Goal: Information Seeking & Learning: Find contact information

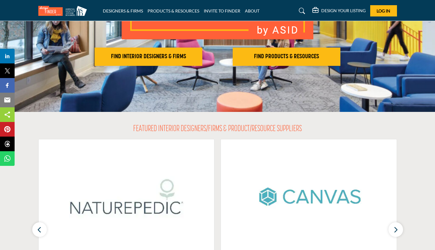
scroll to position [106, 0]
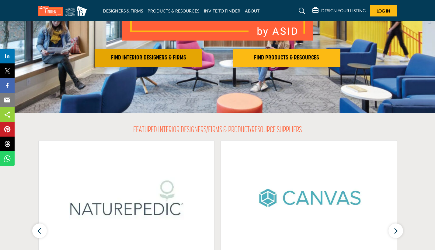
click at [175, 60] on h2 "FIND INTERIOR DESIGNERS & FIRMS" at bounding box center [148, 57] width 104 height 7
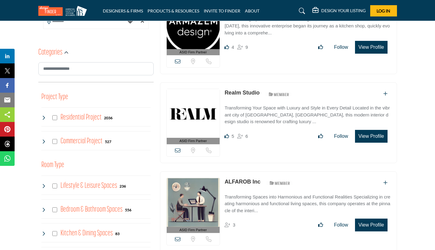
scroll to position [191, 0]
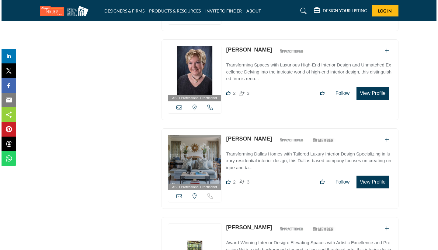
scroll to position [960, 0]
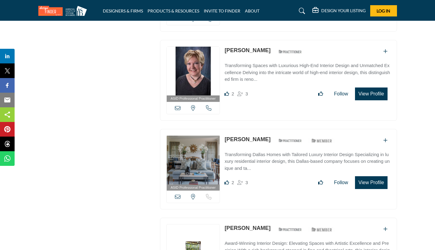
click at [365, 176] on button "View Profile" at bounding box center [371, 182] width 32 height 13
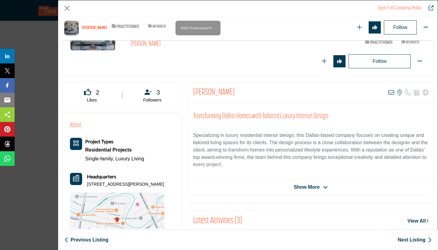
scroll to position [2, 0]
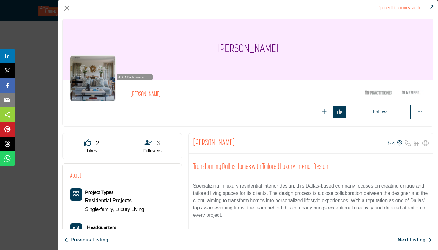
drag, startPoint x: 285, startPoint y: 47, endPoint x: 212, endPoint y: 48, distance: 72.4
click at [212, 47] on div "Margaret Chambers" at bounding box center [248, 49] width 371 height 61
copy h1 "Margaret Chambers"
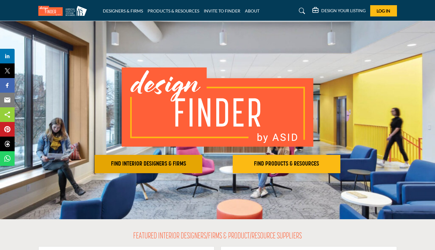
click at [155, 163] on h2 "FIND INTERIOR DESIGNERS & FIRMS" at bounding box center [148, 163] width 104 height 7
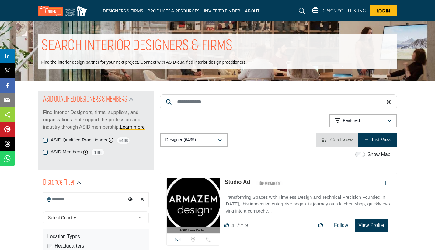
click at [89, 201] on input "Search Location" at bounding box center [85, 199] width 82 height 12
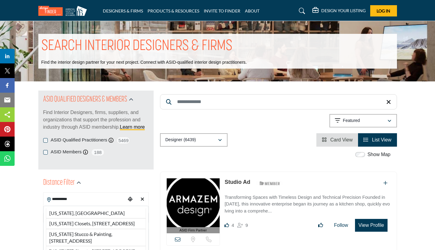
type input "**********"
click at [116, 211] on div "California, USA California Closets, 5049 Still Creek Ave, Burnaby, BC, V5C 5V1,…" at bounding box center [96, 241] width 105 height 73
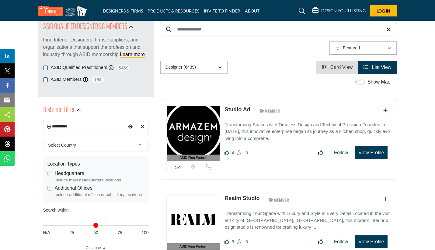
scroll to position [132, 0]
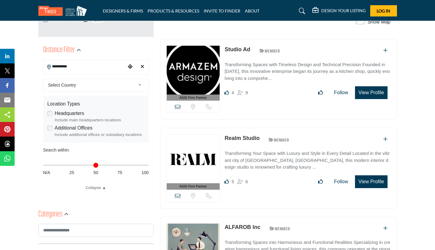
click at [99, 85] on span "Select Country" at bounding box center [92, 84] width 88 height 7
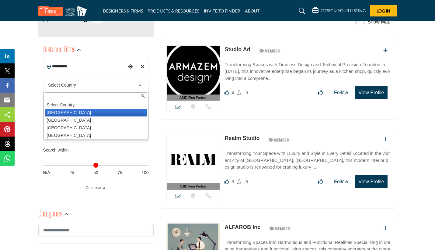
click at [82, 111] on li "United States" at bounding box center [96, 113] width 102 height 8
type input "***"
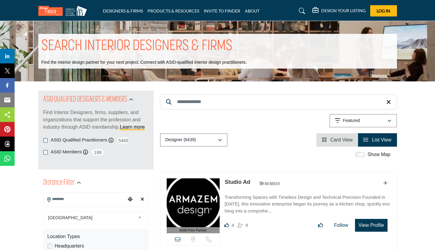
click at [90, 199] on input "Search Location" at bounding box center [85, 199] width 82 height 12
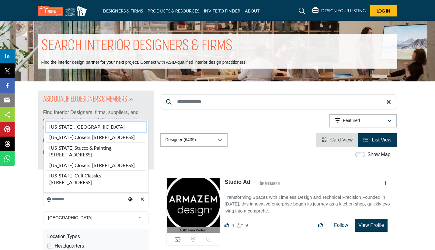
click at [61, 121] on li "California, USA" at bounding box center [96, 126] width 100 height 10
type input "**********"
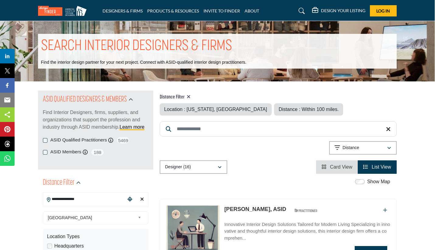
scroll to position [0, 0]
